Goal: Participate in discussion: Engage in conversation with other users on a specific topic

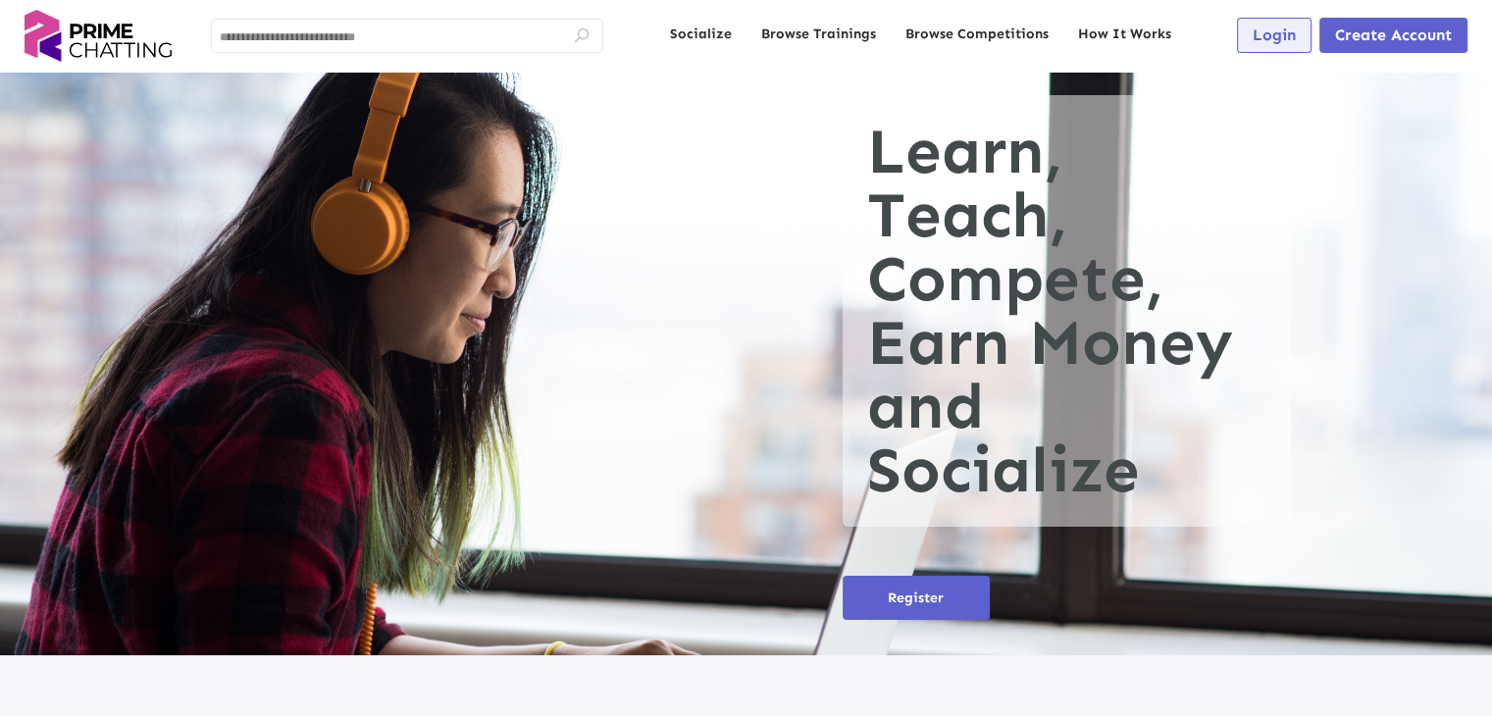
click at [1254, 33] on span "Login" at bounding box center [1274, 35] width 43 height 19
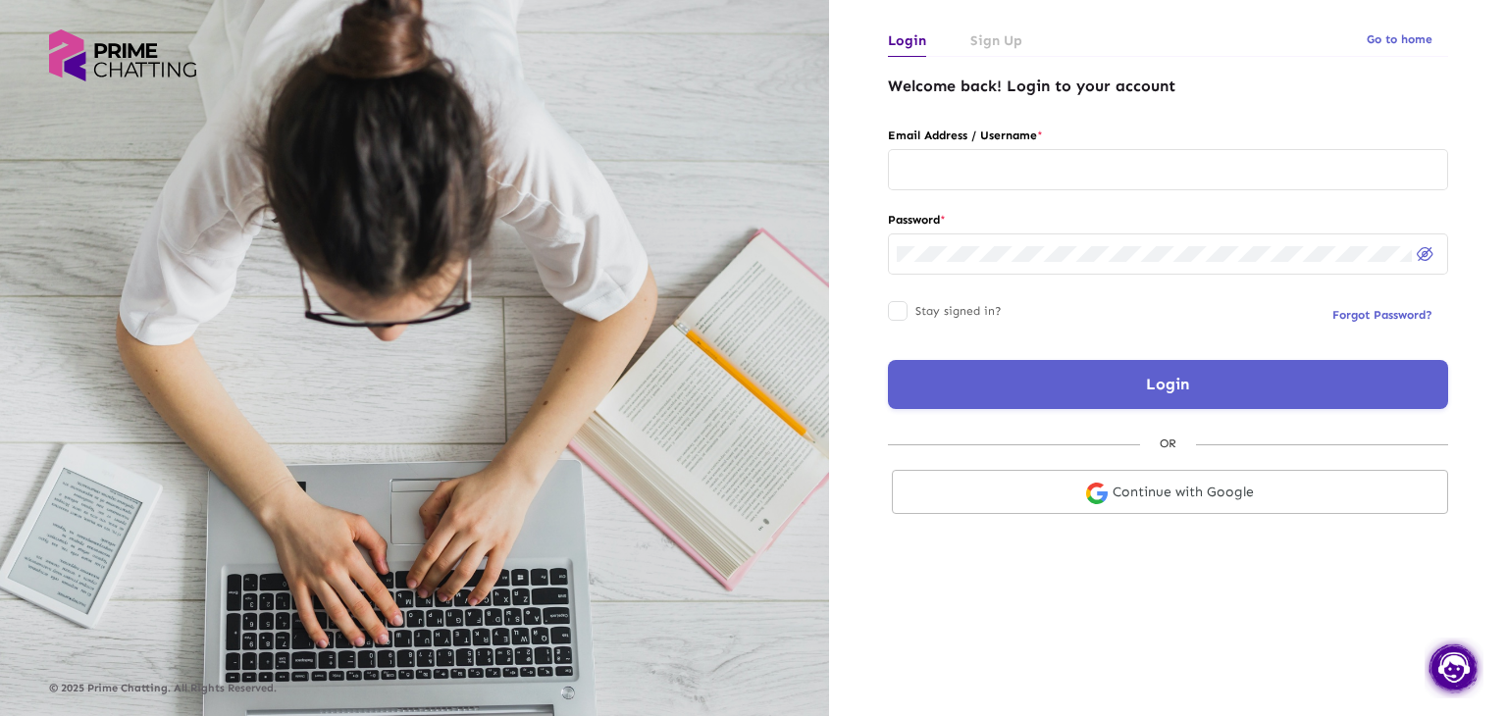
type input "**********"
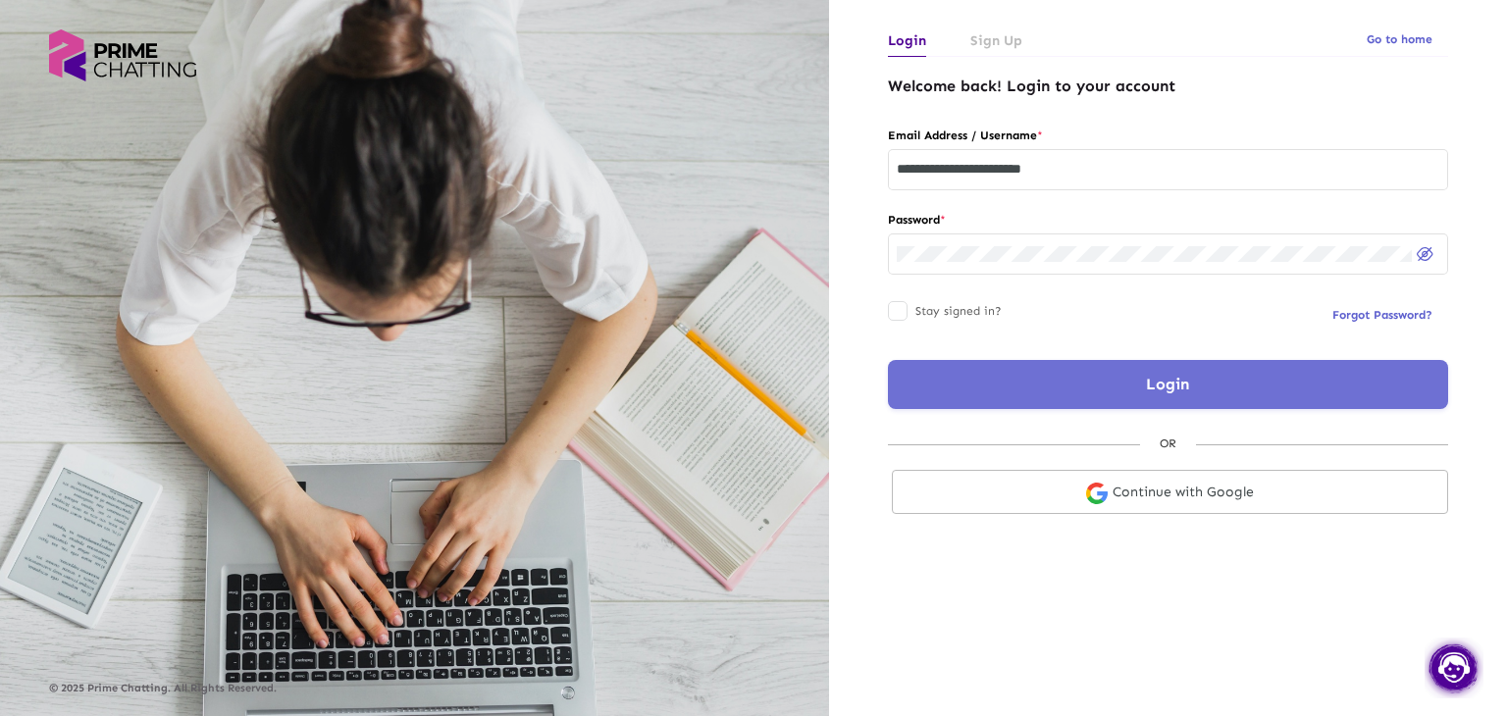
click at [1063, 386] on button "Login" at bounding box center [1168, 384] width 560 height 49
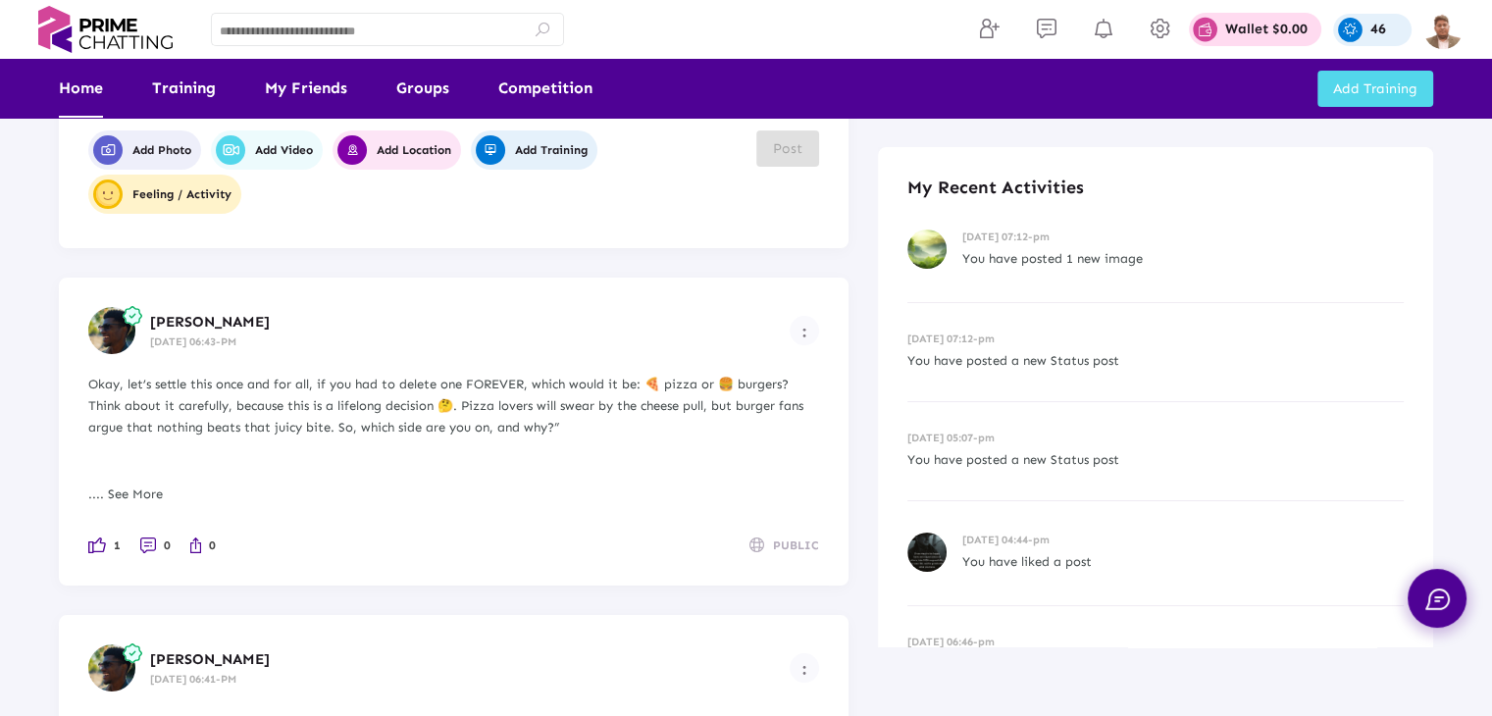
scroll to position [392, 0]
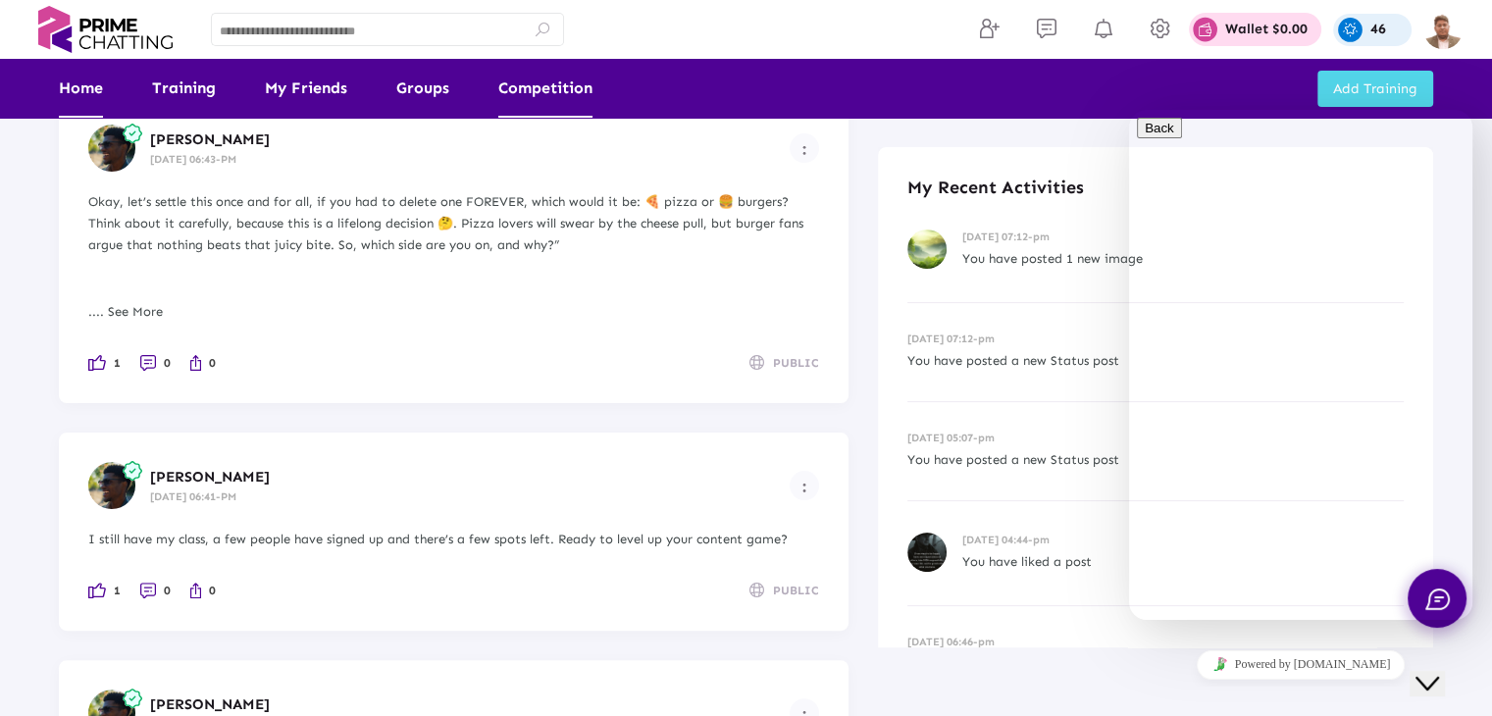
click at [533, 96] on link "Competition" at bounding box center [545, 88] width 94 height 59
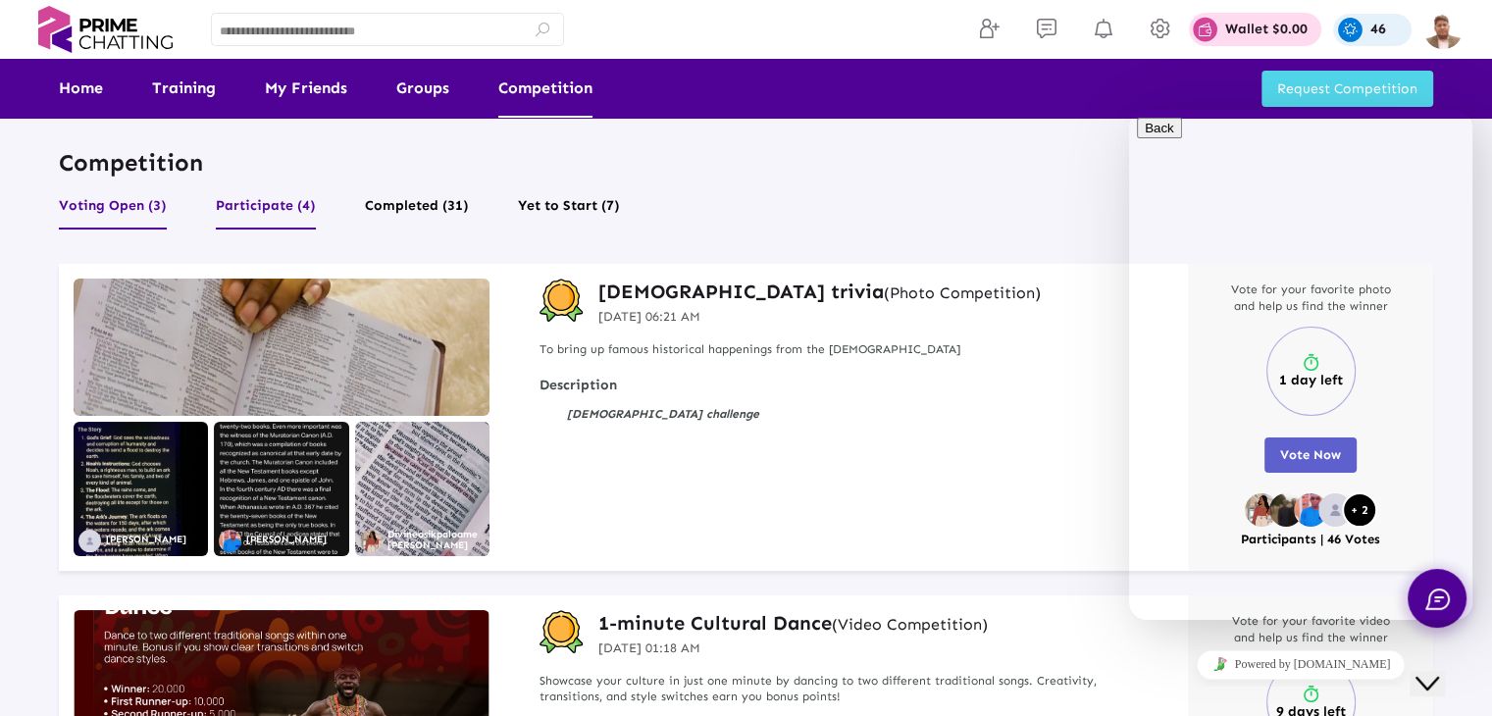
click at [248, 209] on button "Participate (4)" at bounding box center [266, 210] width 100 height 37
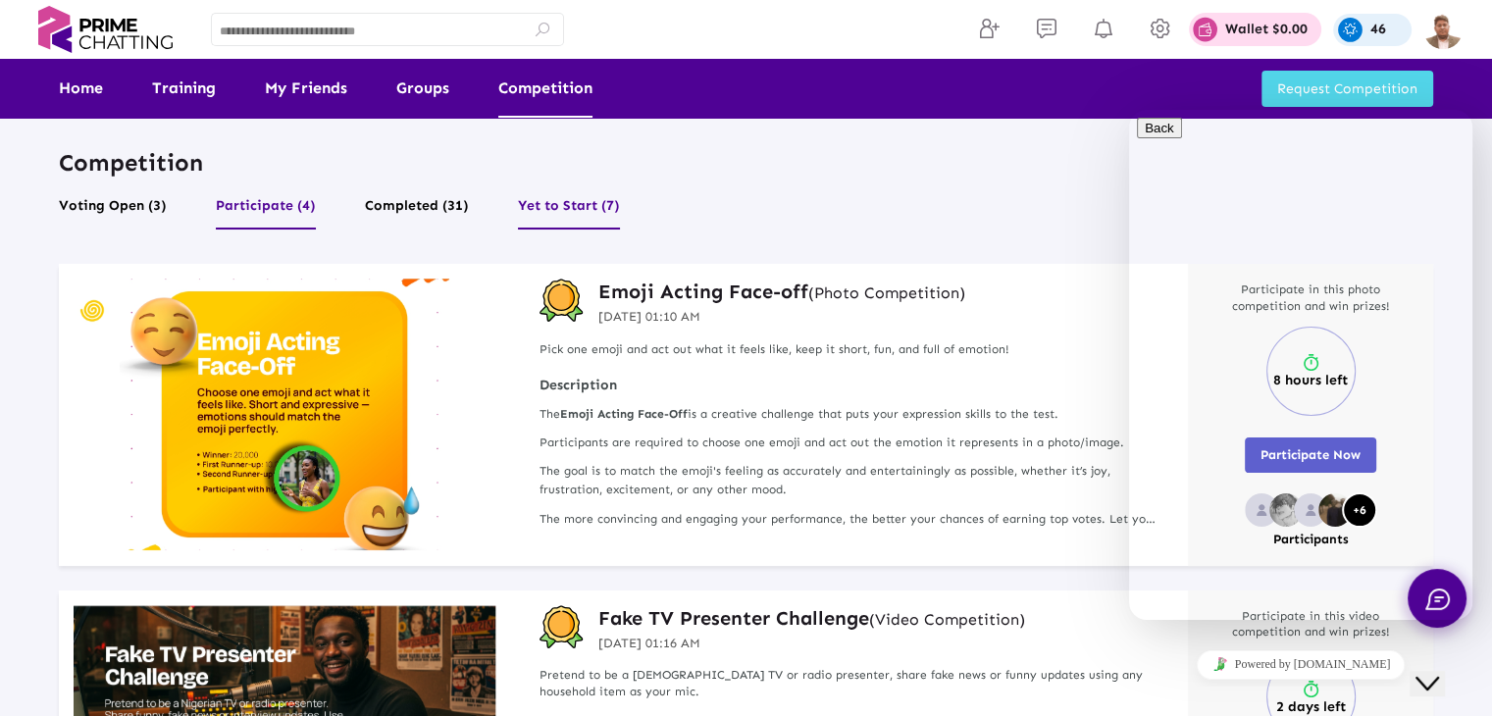
click at [582, 212] on button "Yet to Start (7)" at bounding box center [569, 210] width 102 height 37
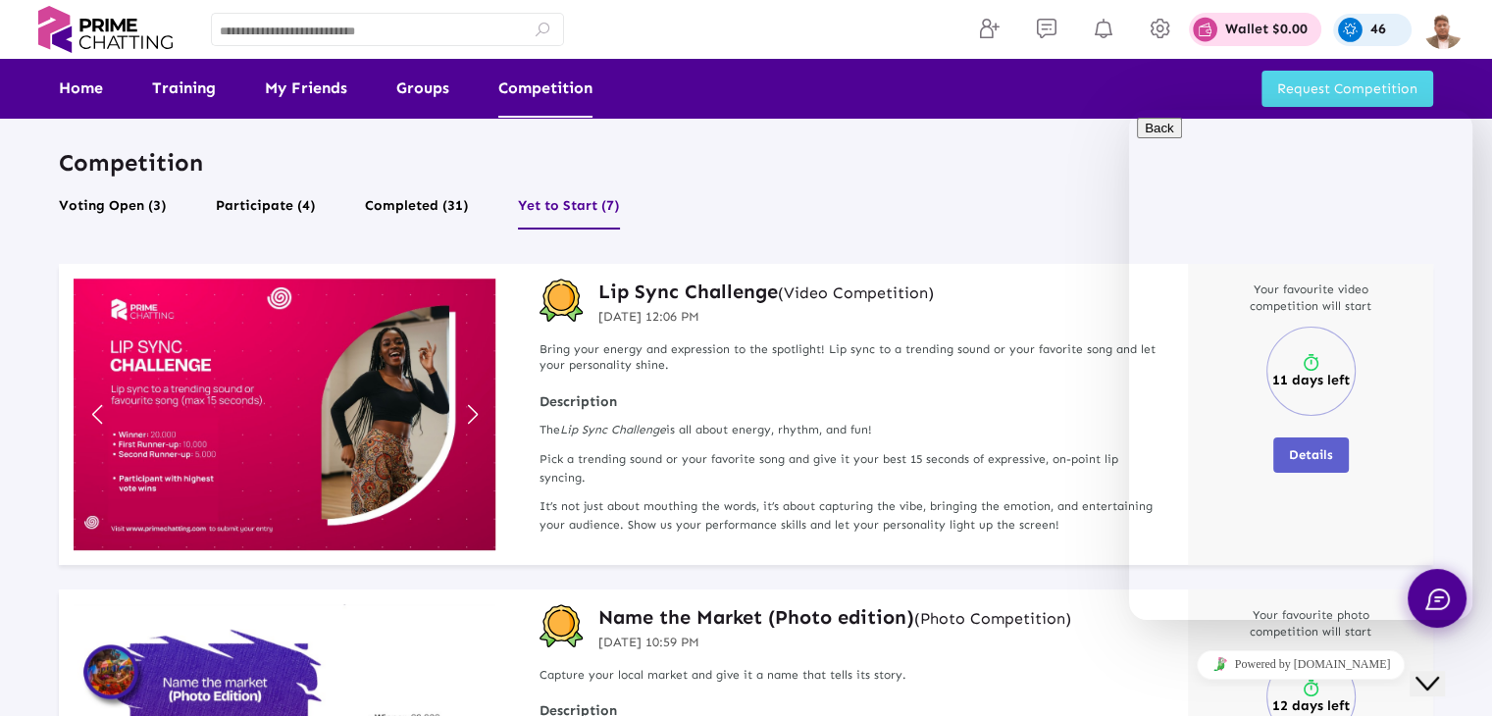
click at [463, 209] on ul "Voting Open (3) Participate (4) Completed (31) Yet to Start (7)" at bounding box center [746, 213] width 1374 height 42
click at [450, 209] on button "Completed (31)" at bounding box center [417, 210] width 104 height 37
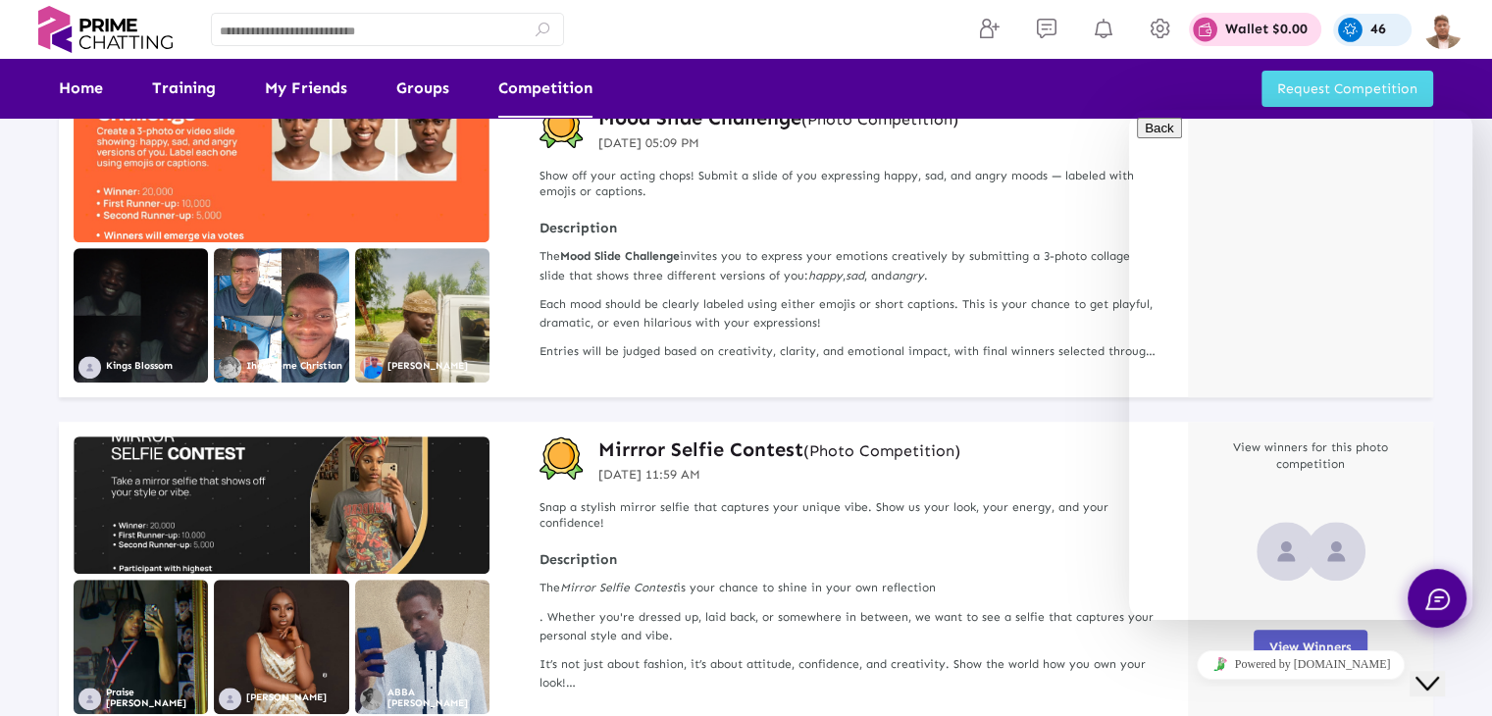
scroll to position [687, 0]
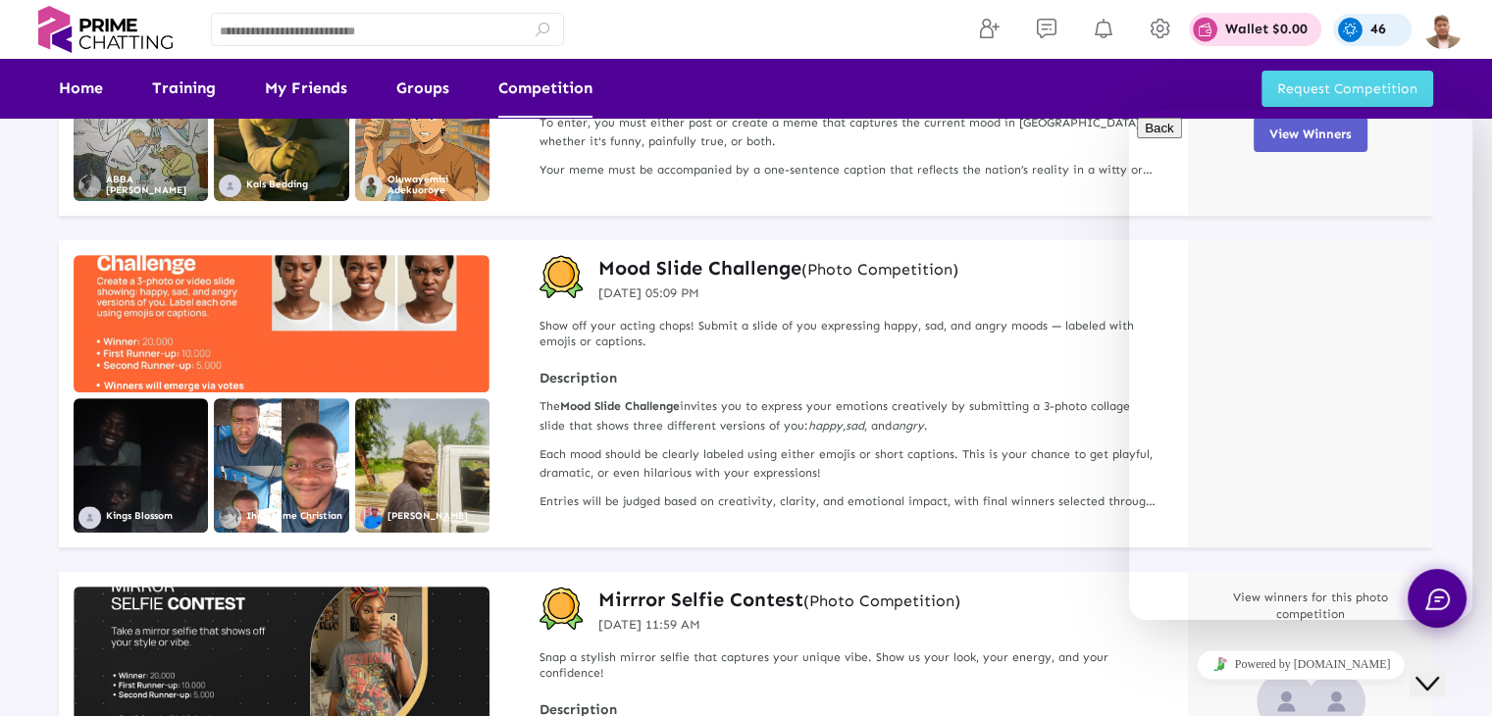
click at [440, 325] on img at bounding box center [282, 323] width 416 height 137
click at [650, 268] on h3 "Mood Slide Challenge (Photo Competition)" at bounding box center [778, 268] width 360 height 26
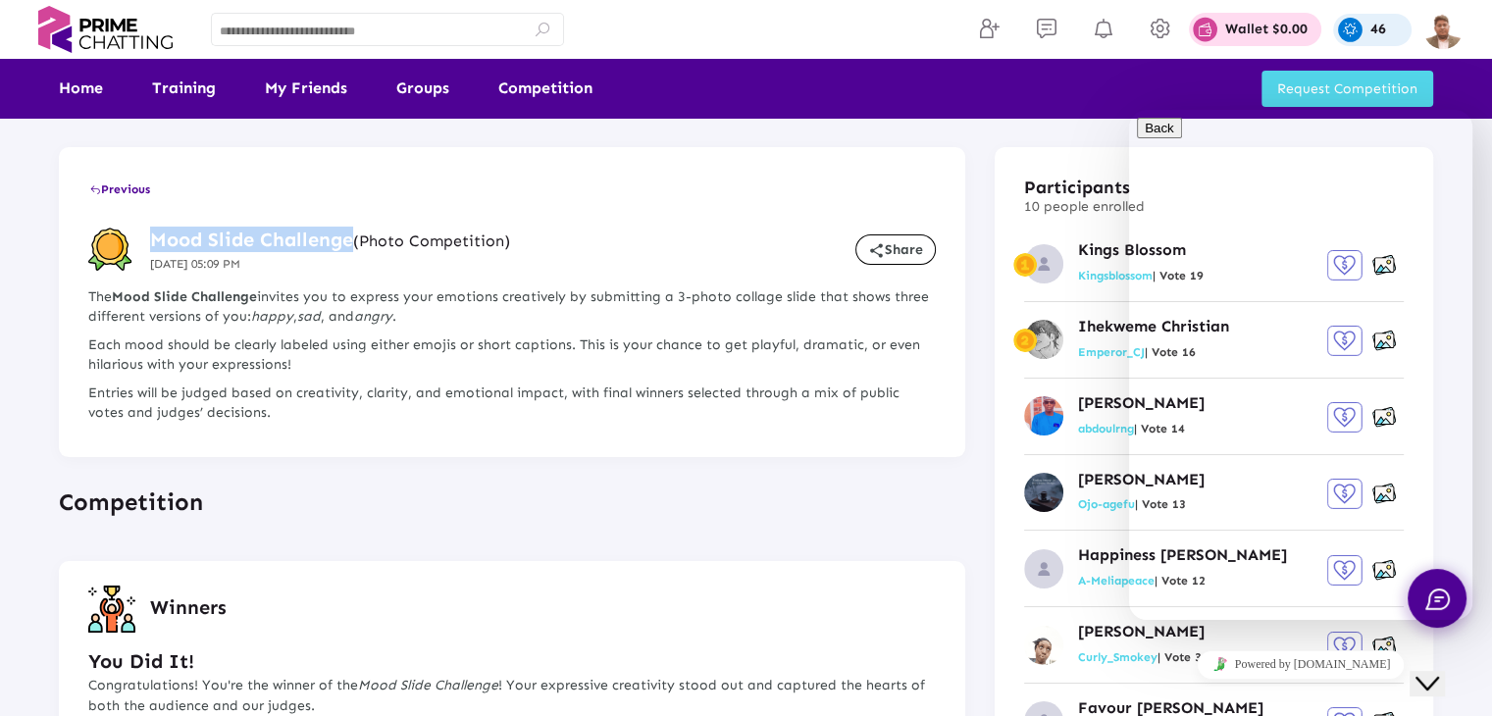
drag, startPoint x: 152, startPoint y: 233, endPoint x: 349, endPoint y: 230, distance: 197.2
click at [349, 230] on h3 "Mood Slide Challenge (Photo Competition)" at bounding box center [330, 240] width 360 height 26
copy h3 "Mood Slide Challenge"
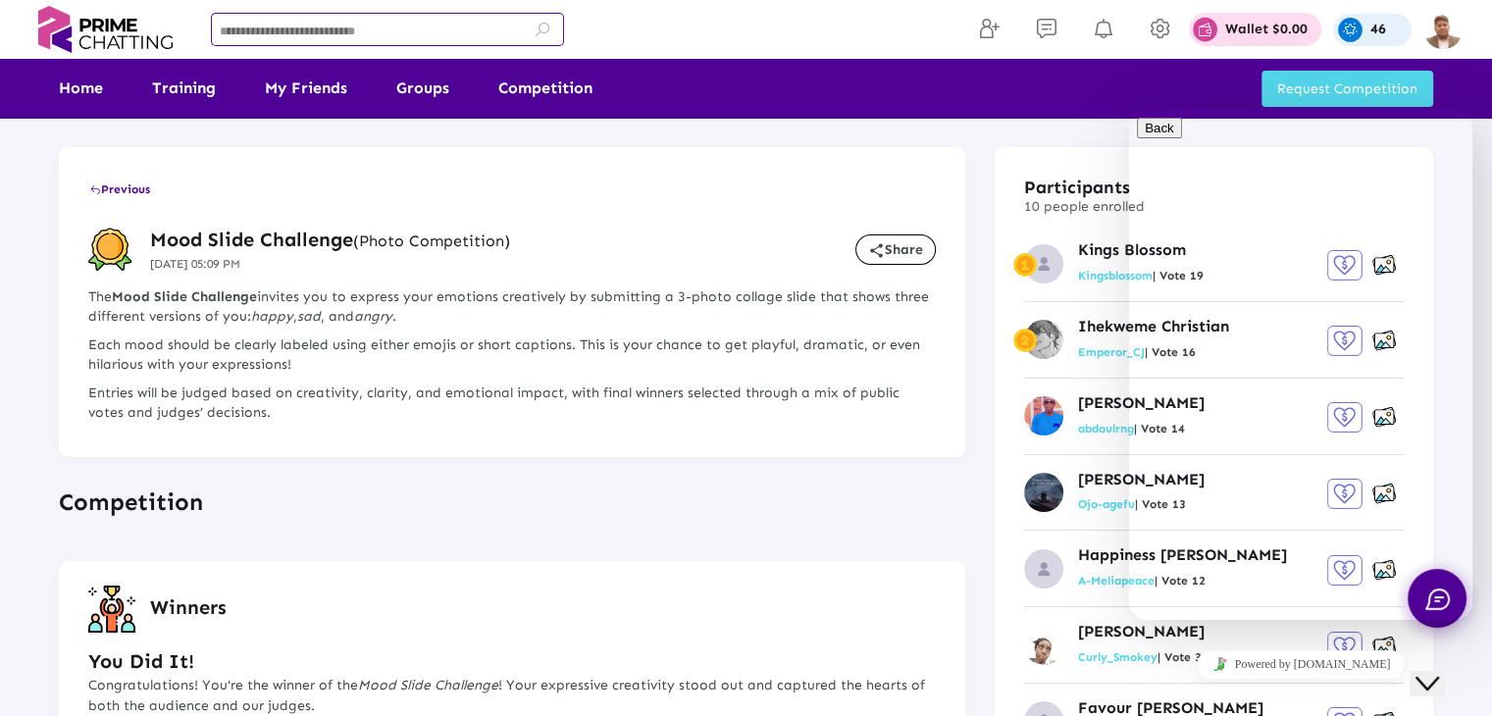
click at [348, 35] on input at bounding box center [388, 33] width 336 height 14
paste input "**********"
type input "**********"
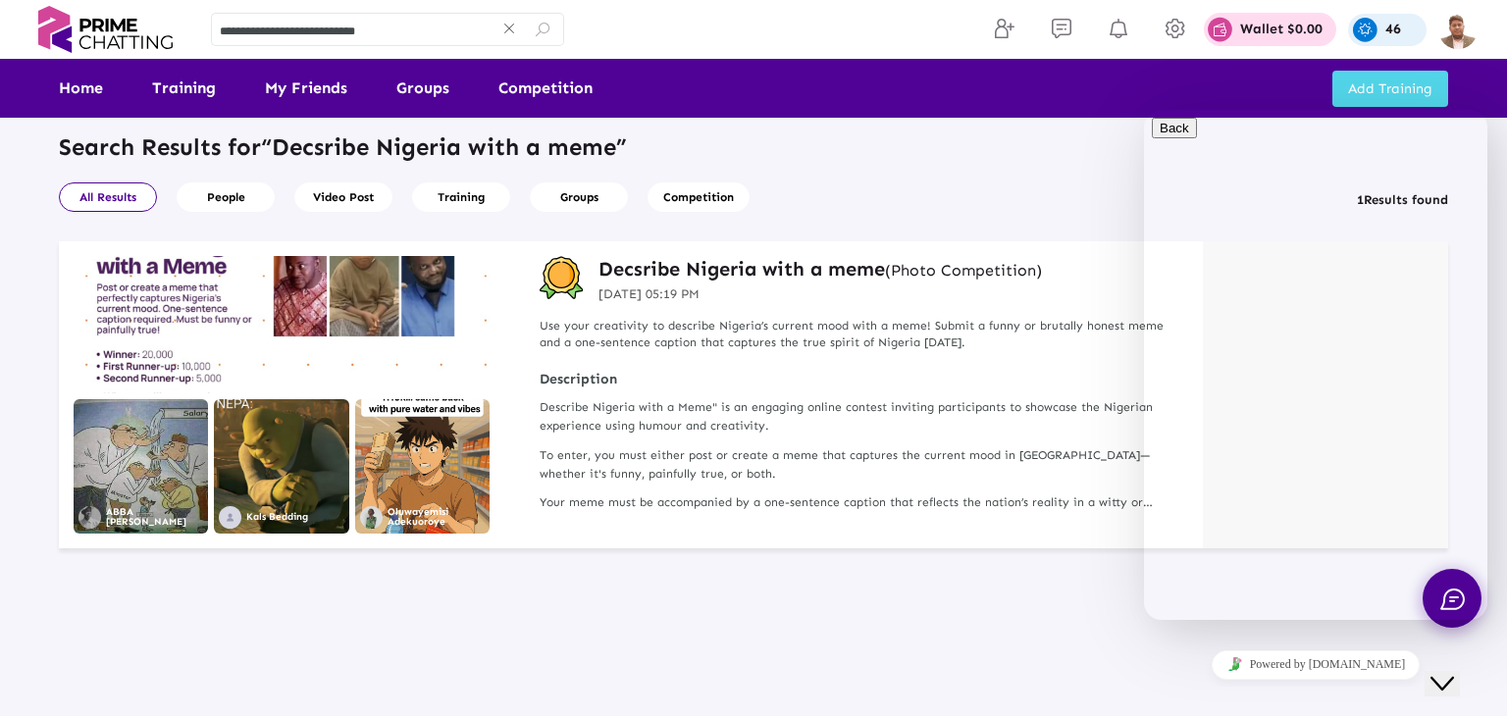
click at [669, 263] on h3 "Decsribe Nigeria with a meme (Photo Competition)" at bounding box center [819, 269] width 443 height 26
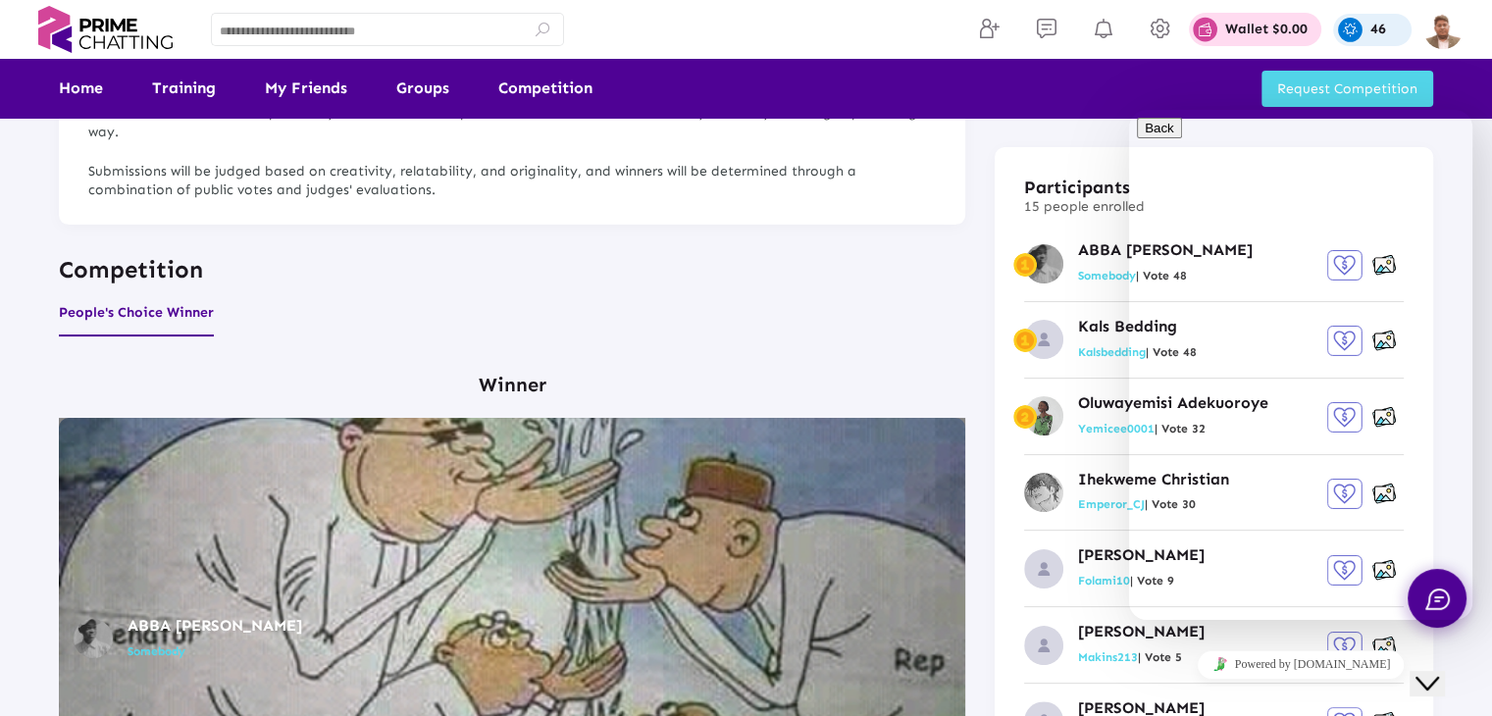
scroll to position [294, 0]
